Goal: Information Seeking & Learning: Find specific fact

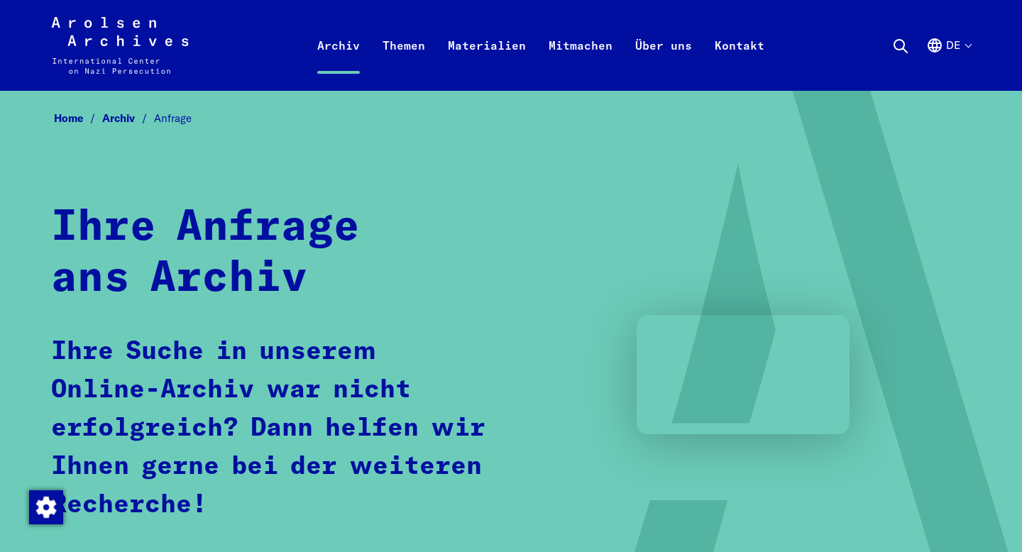
click at [899, 40] on use at bounding box center [900, 46] width 13 height 13
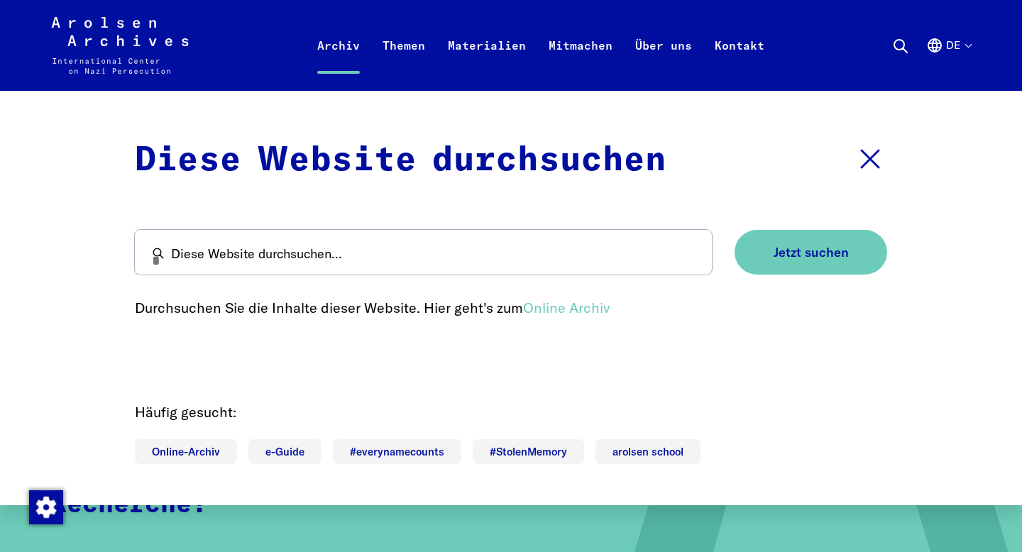
click at [963, 35] on block-lang-switcher "de Sprachauswahl Sprachauswahl schließen Deutsch English Français Polski Русски…" at bounding box center [948, 45] width 45 height 51
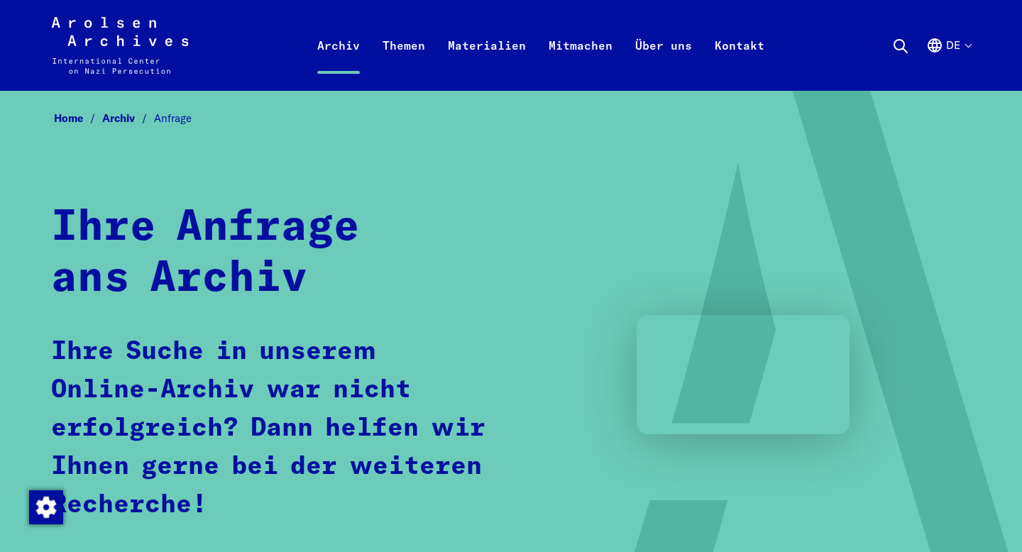
click at [963, 35] on block-lang-switcher "de Sprachauswahl Sprachauswahl schließen Deutsch English Français Polski Русски…" at bounding box center [948, 45] width 45 height 51
click at [967, 47] on button "de" at bounding box center [948, 62] width 45 height 51
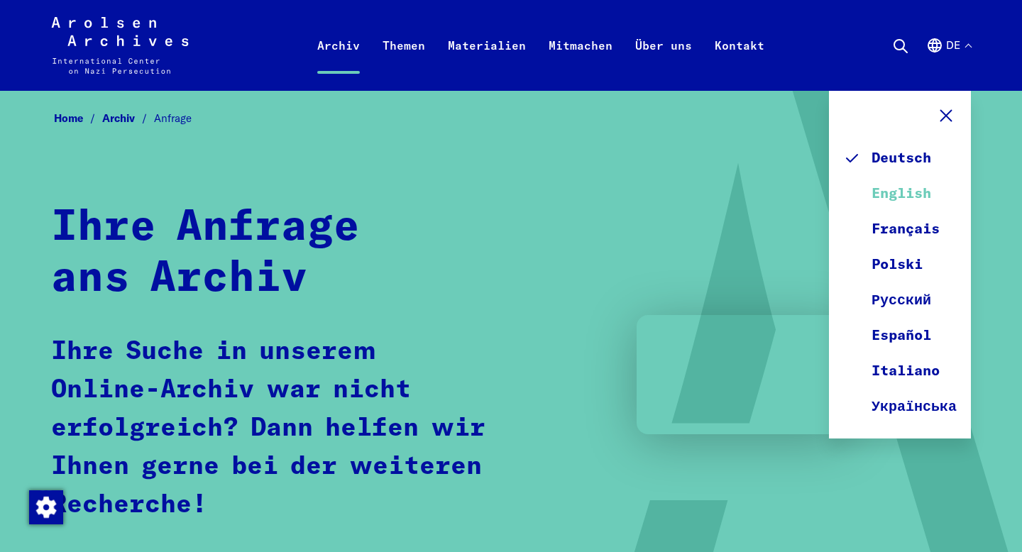
click at [919, 197] on link "English" at bounding box center [900, 193] width 114 height 35
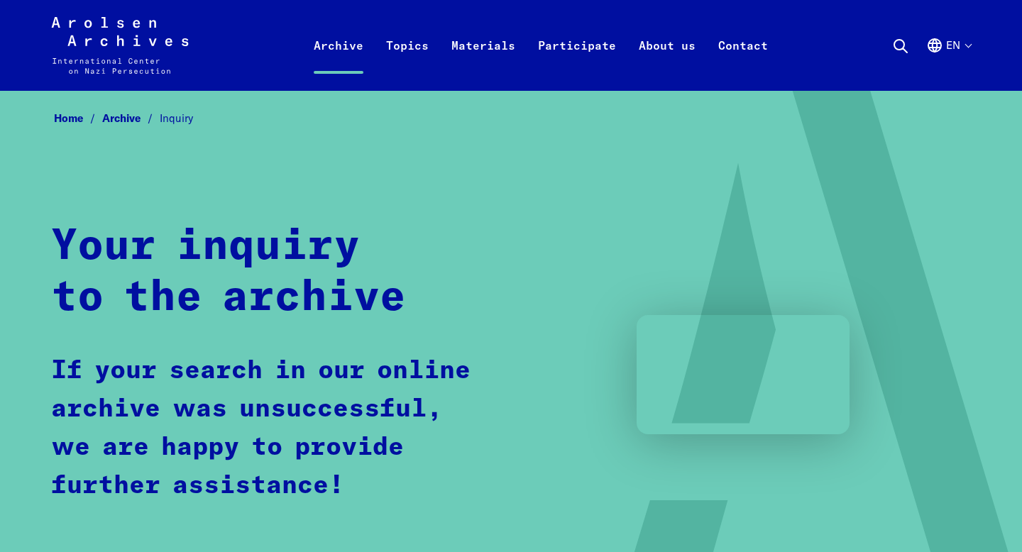
click at [900, 47] on icon at bounding box center [900, 46] width 17 height 17
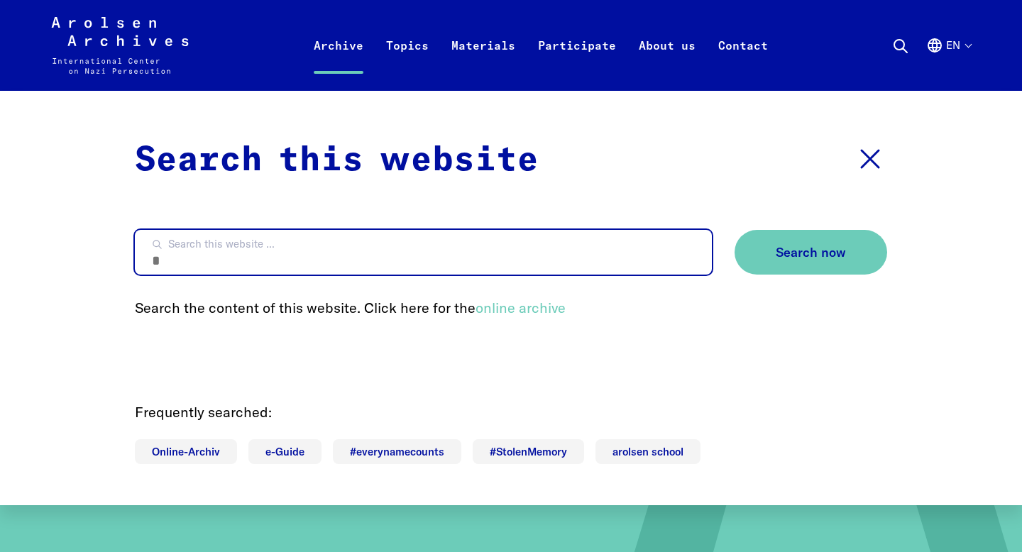
click at [485, 265] on input "Search this website ..." at bounding box center [423, 252] width 577 height 45
type input "******"
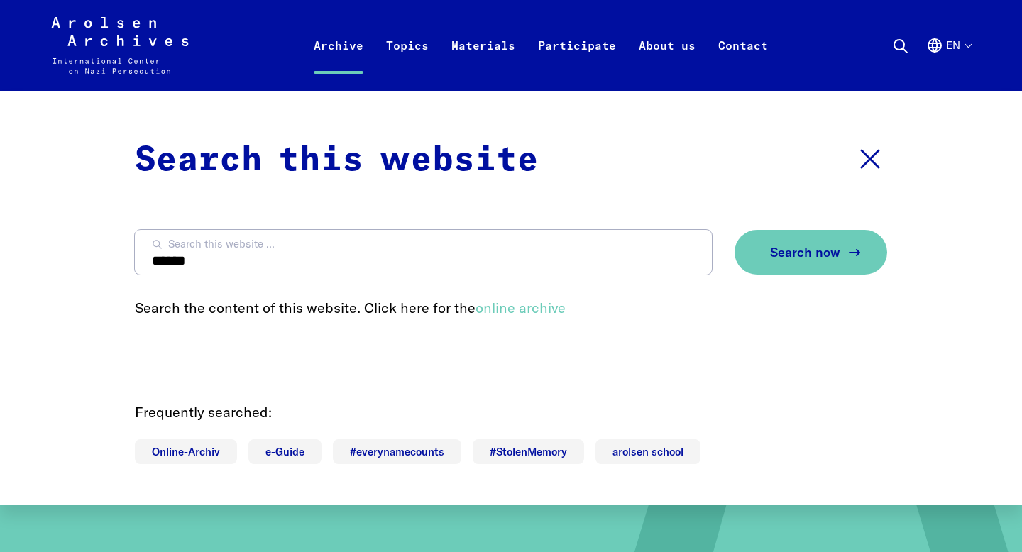
click at [871, 242] on button "Search now" at bounding box center [811, 252] width 153 height 45
